Goal: Find specific page/section: Find specific page/section

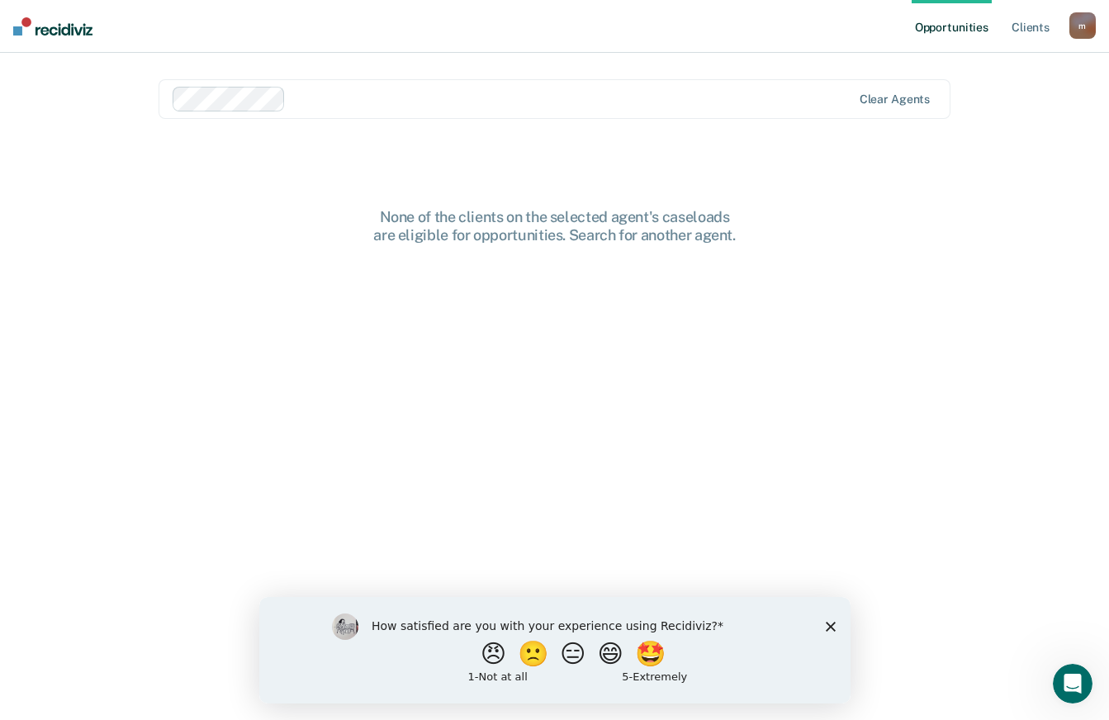
click at [1081, 27] on div "m" at bounding box center [1082, 25] width 26 height 26
click at [965, 64] on link "Profile" at bounding box center [1015, 67] width 133 height 14
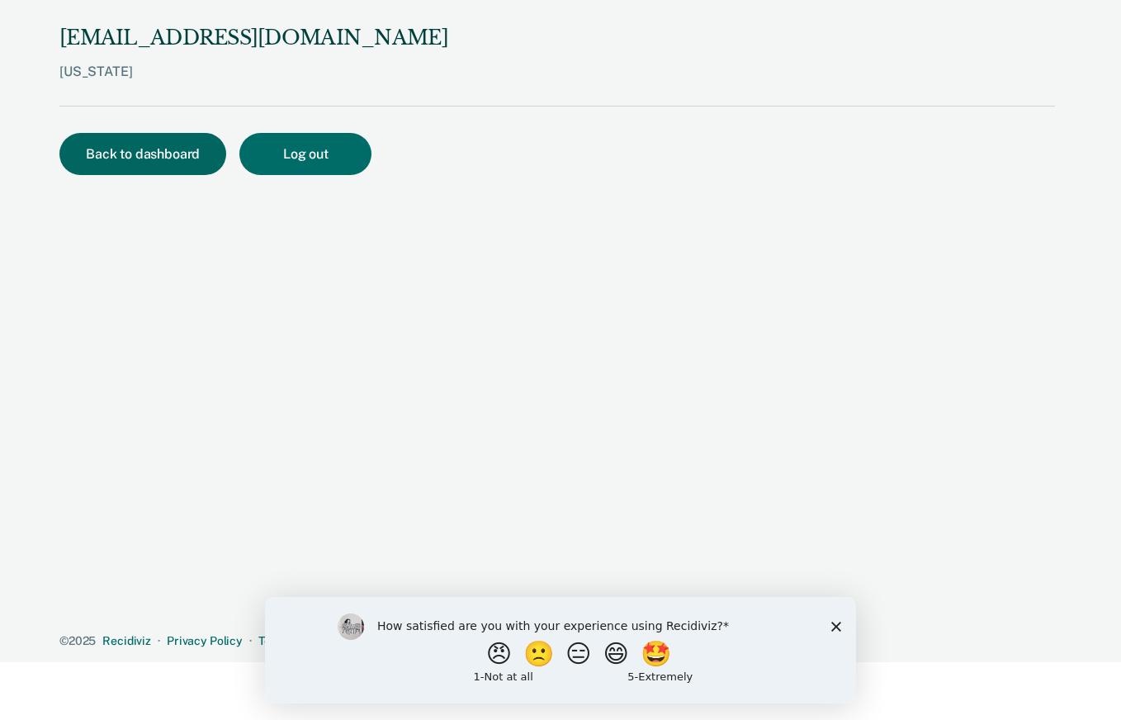
click at [137, 161] on button "Back to dashboard" at bounding box center [142, 154] width 167 height 42
